Goal: Share content: Share content

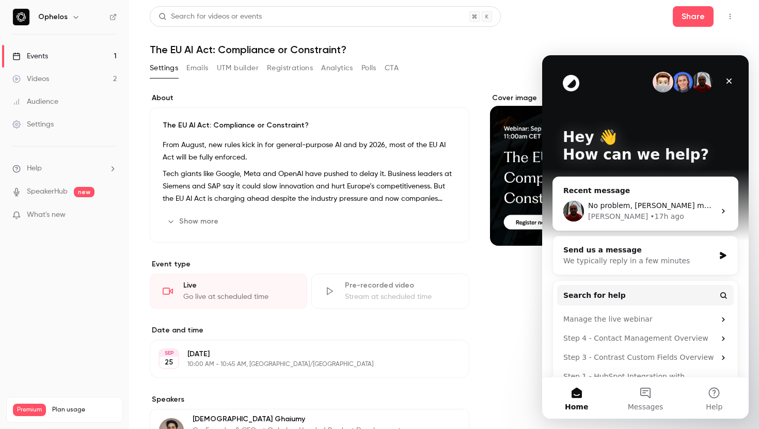
scroll to position [39, 0]
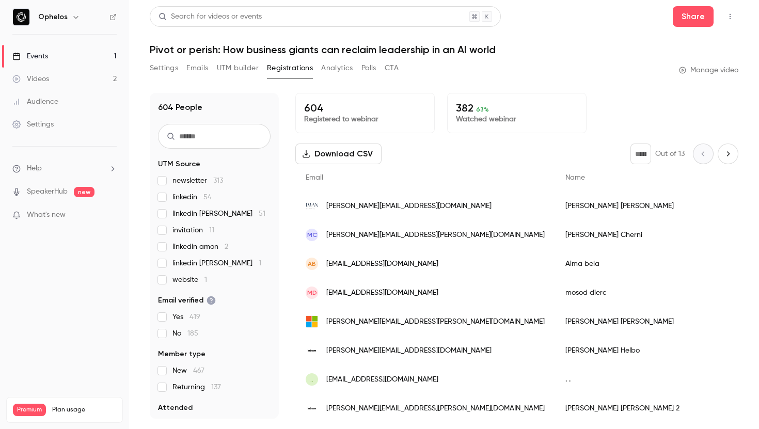
click at [67, 79] on link "Videos 2" at bounding box center [64, 79] width 129 height 23
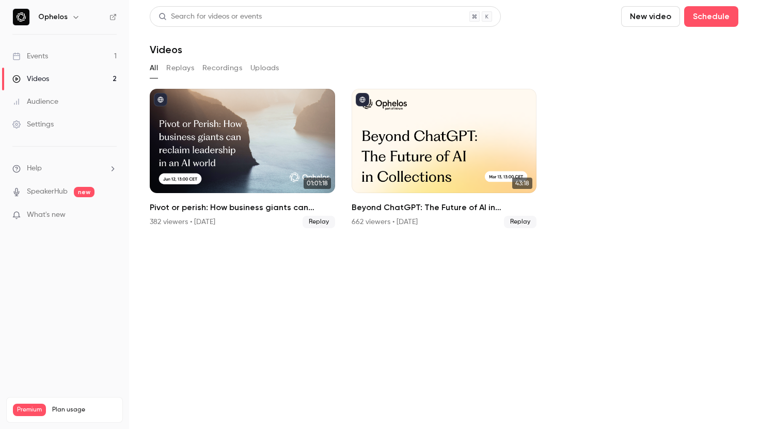
click at [54, 55] on link "Events 1" at bounding box center [64, 56] width 129 height 23
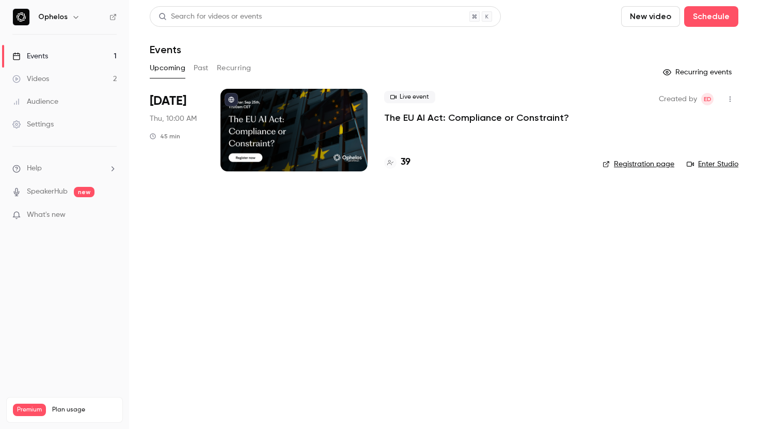
click at [426, 122] on p "The EU AI Act: Compliance or Constraint?" at bounding box center [476, 118] width 185 height 12
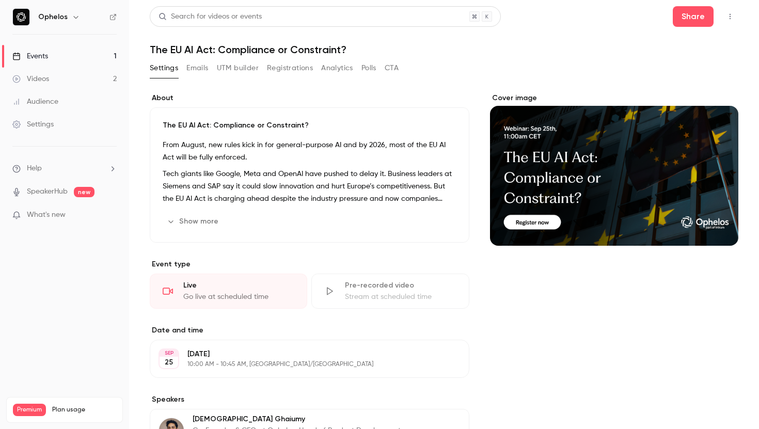
click at [288, 70] on button "Registrations" at bounding box center [290, 68] width 46 height 17
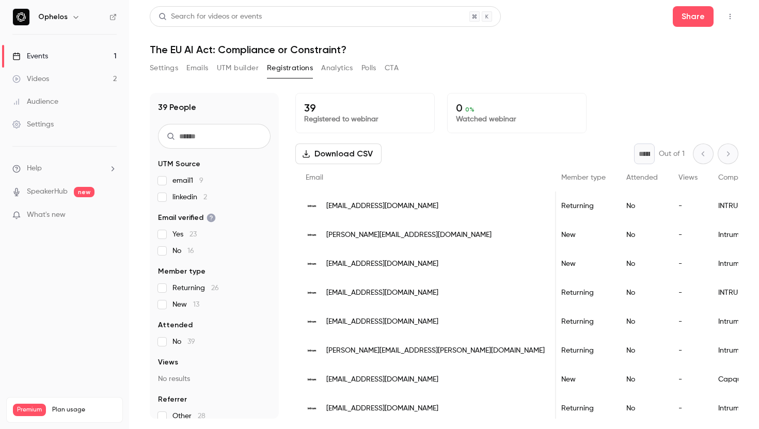
scroll to position [0, 151]
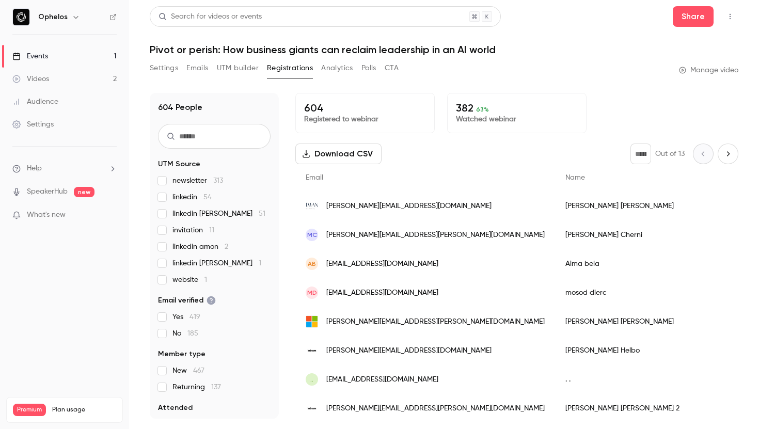
click at [75, 80] on link "Videos 2" at bounding box center [64, 79] width 129 height 23
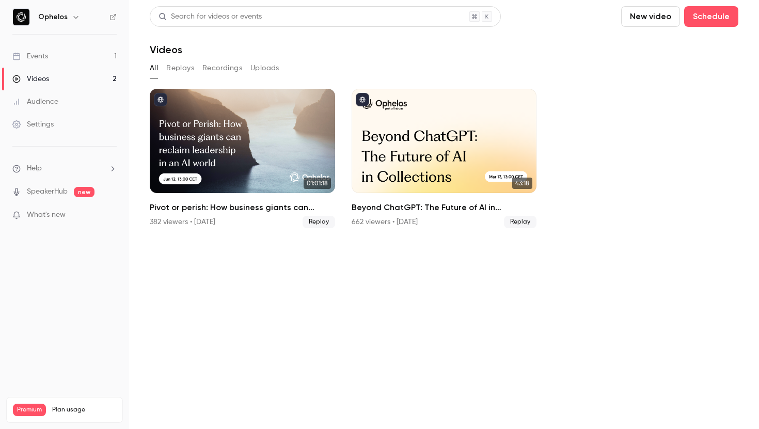
click at [65, 55] on link "Events 1" at bounding box center [64, 56] width 129 height 23
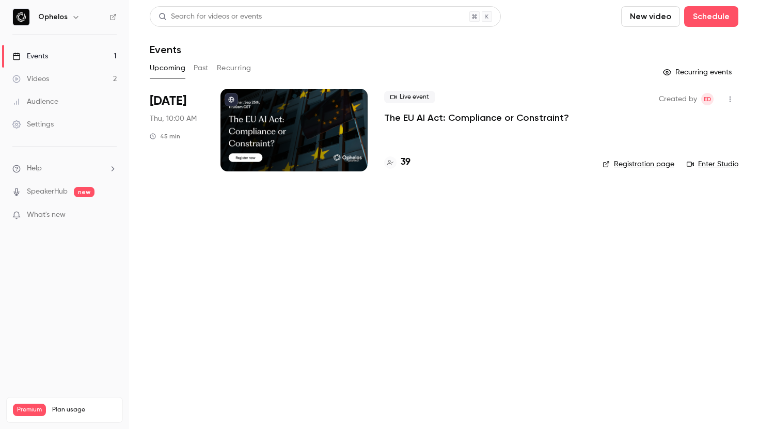
click at [416, 120] on p "The EU AI Act: Compliance or Constraint?" at bounding box center [476, 118] width 185 height 12
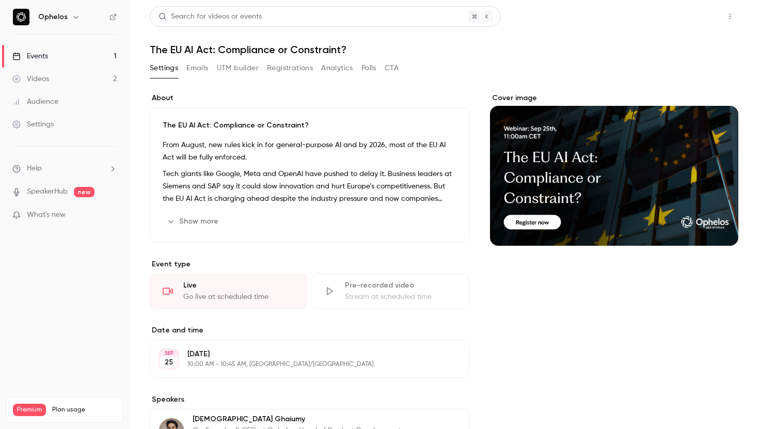
click at [690, 20] on button "Share" at bounding box center [693, 16] width 41 height 21
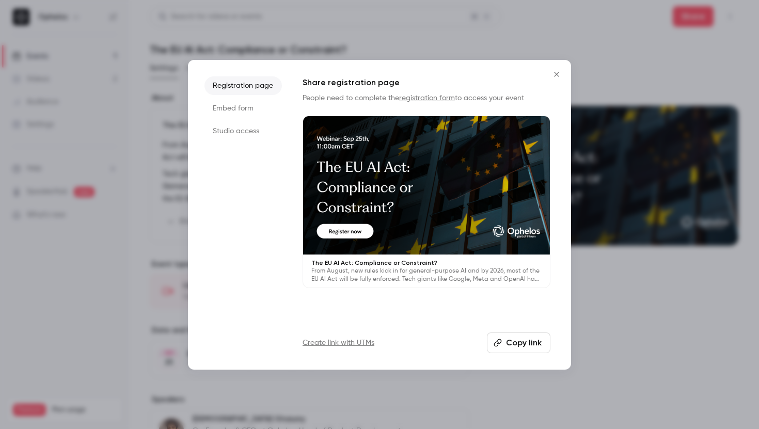
click at [337, 345] on link "Create link with UTMs" at bounding box center [339, 343] width 72 height 10
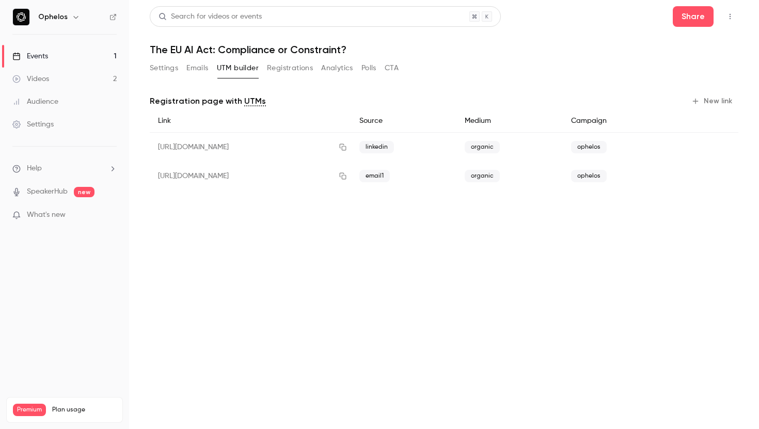
click at [705, 94] on button "New link" at bounding box center [713, 101] width 51 height 17
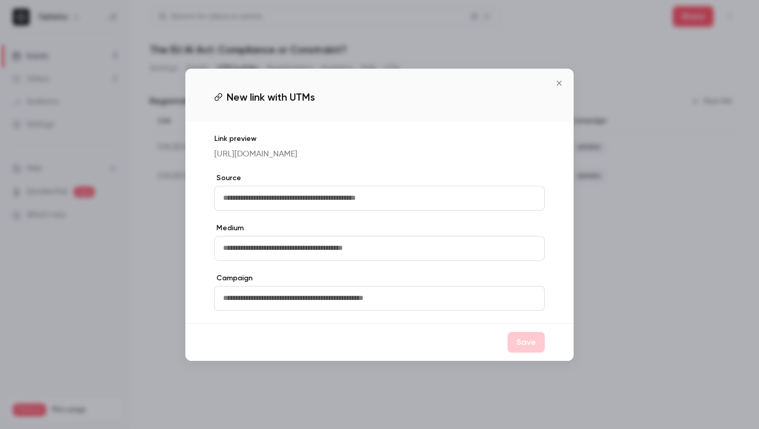
click at [341, 201] on input "text" at bounding box center [379, 198] width 331 height 25
type input "*"
click at [259, 202] on input "text" at bounding box center [379, 198] width 331 height 25
click at [566, 79] on button "Close" at bounding box center [559, 83] width 21 height 21
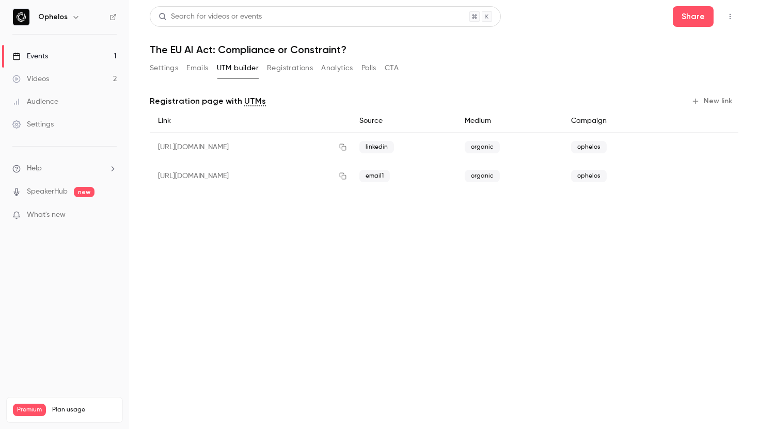
click at [715, 104] on button "New link" at bounding box center [713, 101] width 51 height 17
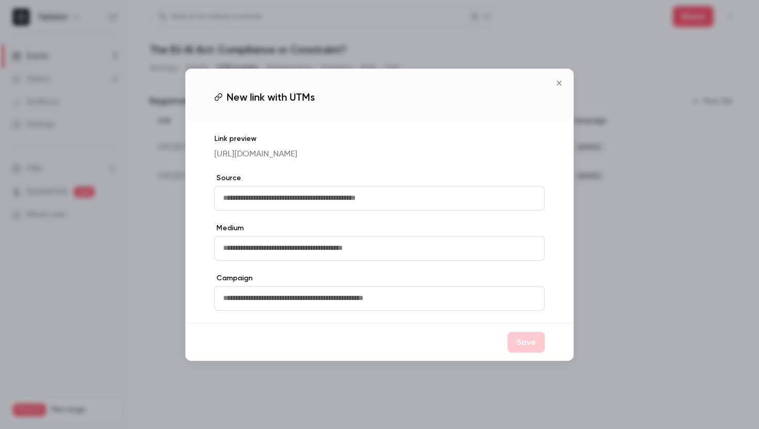
click at [354, 204] on input "text" at bounding box center [379, 198] width 331 height 25
type input "******"
click at [250, 249] on input "text" at bounding box center [379, 248] width 331 height 25
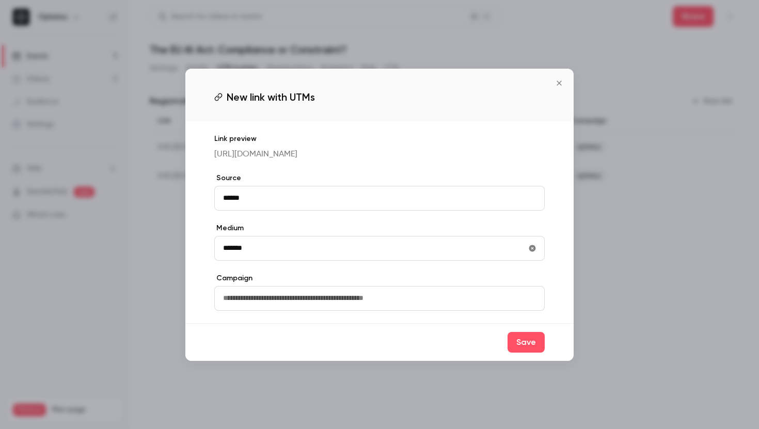
type input "*******"
click at [244, 298] on input "text" at bounding box center [379, 298] width 331 height 25
type input "*******"
click at [525, 349] on button "Save" at bounding box center [526, 342] width 37 height 21
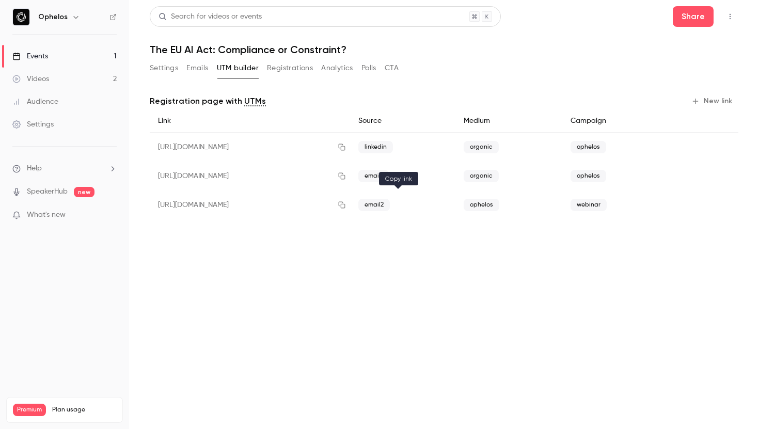
click at [346, 202] on icon "button" at bounding box center [342, 205] width 7 height 7
click at [286, 68] on button "Registrations" at bounding box center [290, 68] width 46 height 17
